Goal: Find specific page/section: Find specific page/section

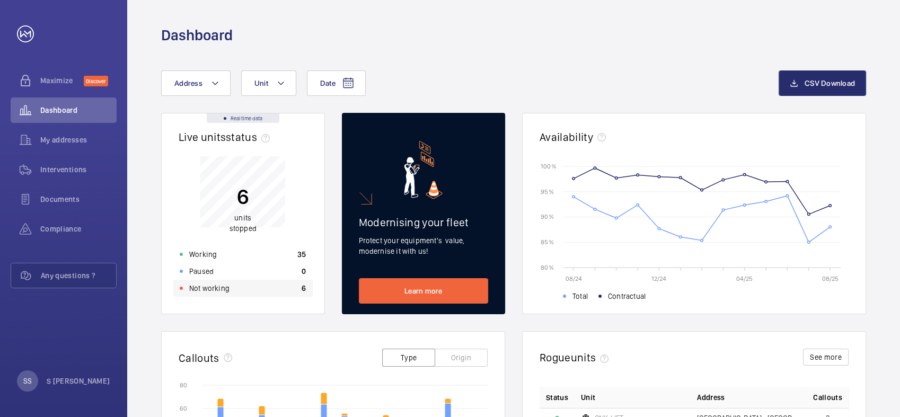
click at [213, 280] on div "Not working 6" at bounding box center [242, 288] width 139 height 17
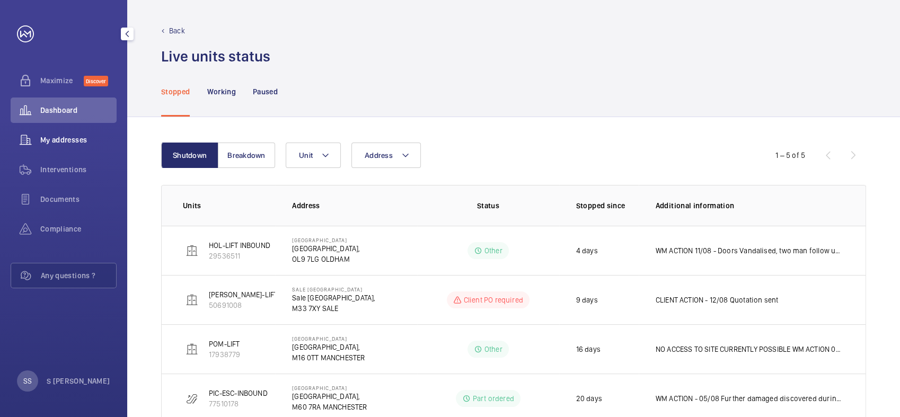
drag, startPoint x: 65, startPoint y: 142, endPoint x: 81, endPoint y: 164, distance: 28.1
click at [65, 143] on span "My addresses" at bounding box center [78, 140] width 76 height 11
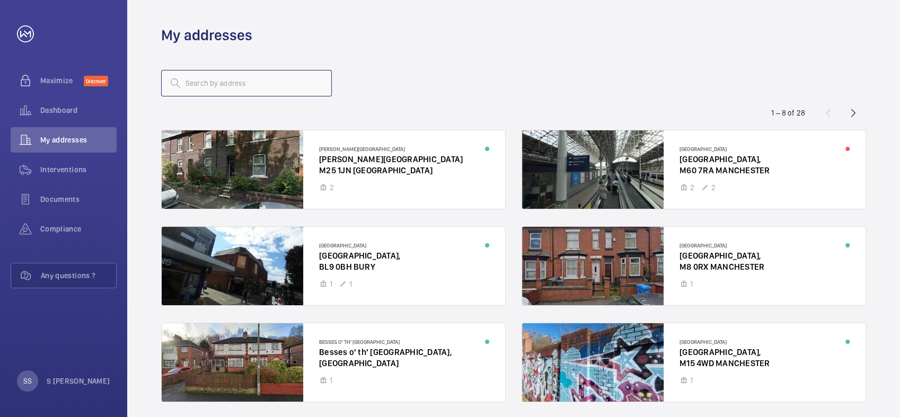
click at [254, 81] on input "text" at bounding box center [246, 83] width 171 height 27
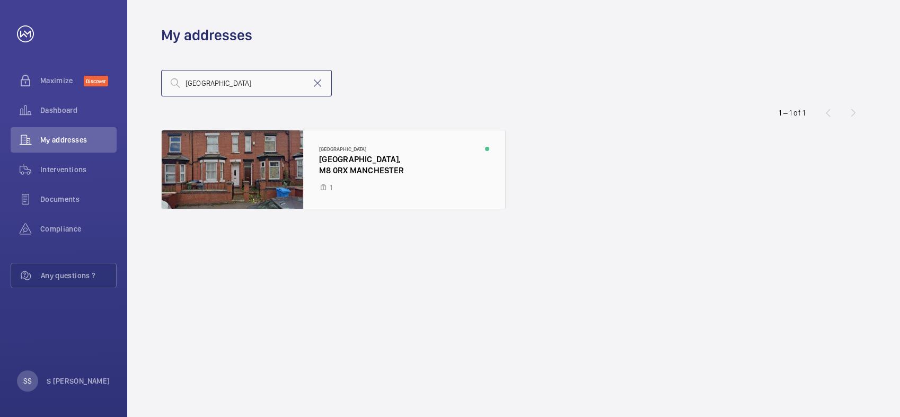
type input "[GEOGRAPHIC_DATA]"
click at [277, 146] on div at bounding box center [333, 169] width 343 height 78
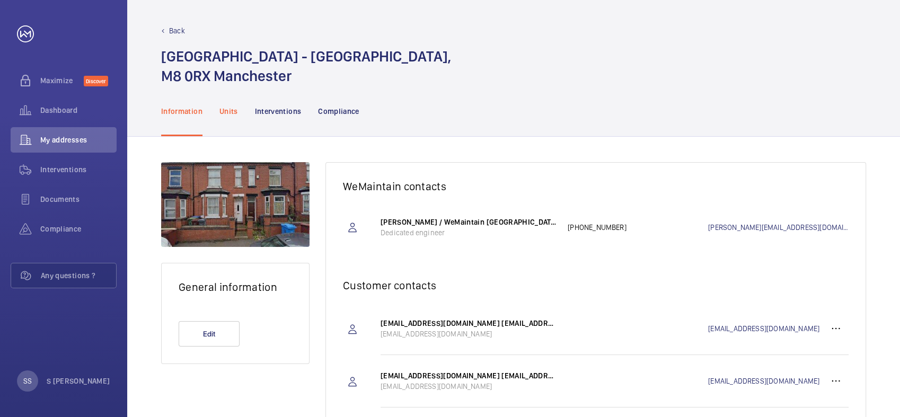
click at [227, 107] on p "Units" at bounding box center [228, 111] width 19 height 11
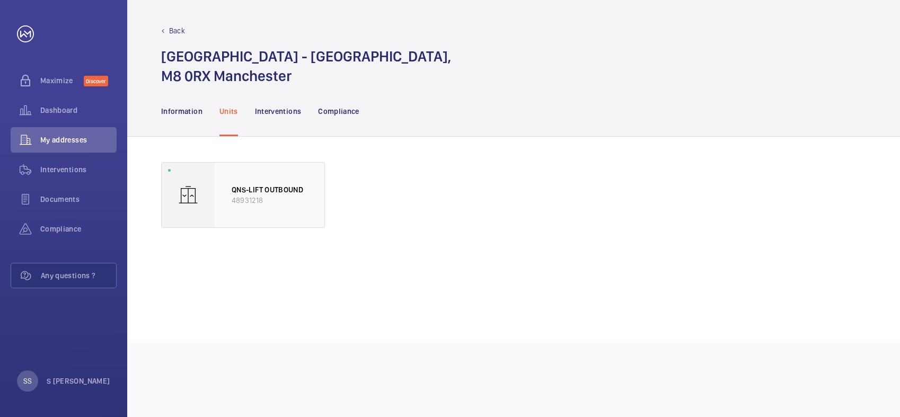
click at [254, 190] on p "QNS-LIFT OUTBOUND" at bounding box center [270, 189] width 76 height 11
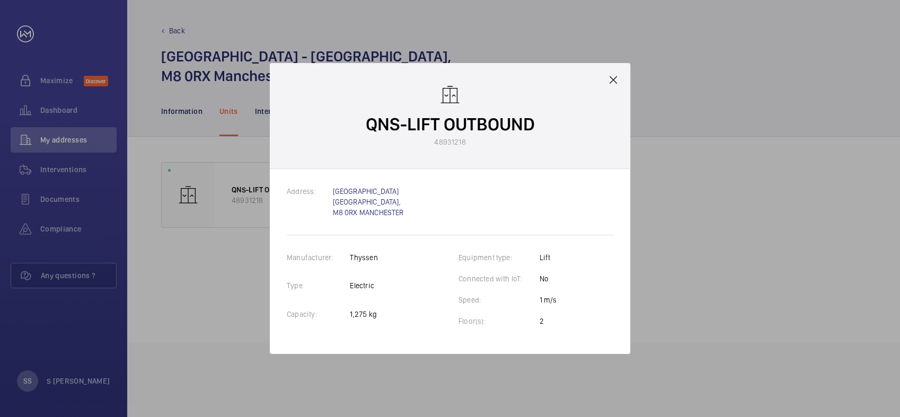
drag, startPoint x: 614, startPoint y: 82, endPoint x: 596, endPoint y: 92, distance: 20.9
click at [614, 83] on mat-icon at bounding box center [613, 80] width 13 height 13
